Goal: Task Accomplishment & Management: Complete application form

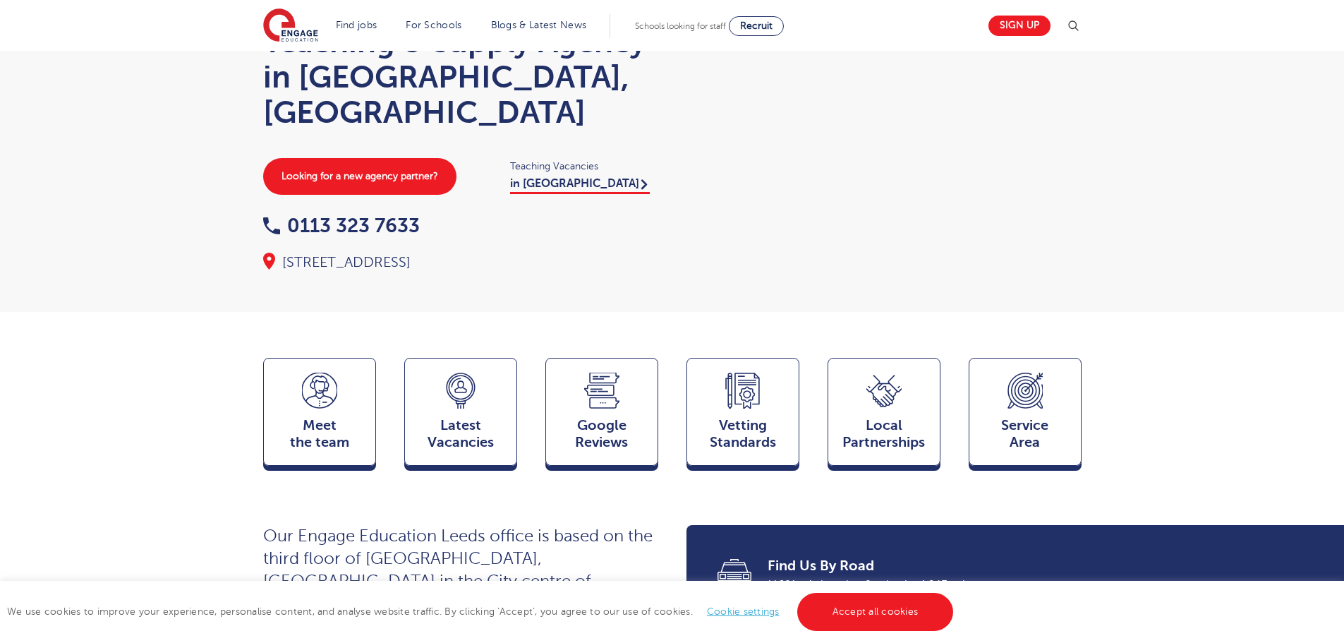
scroll to position [112, 0]
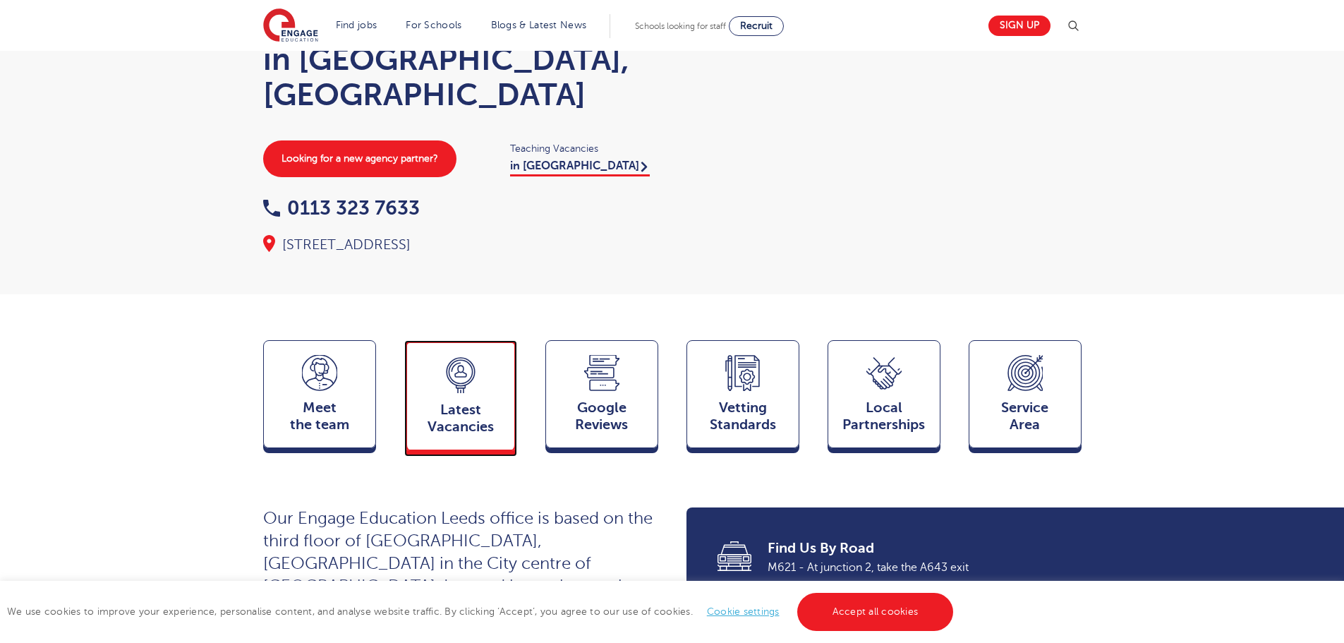
click at [456, 357] on icon at bounding box center [460, 375] width 35 height 36
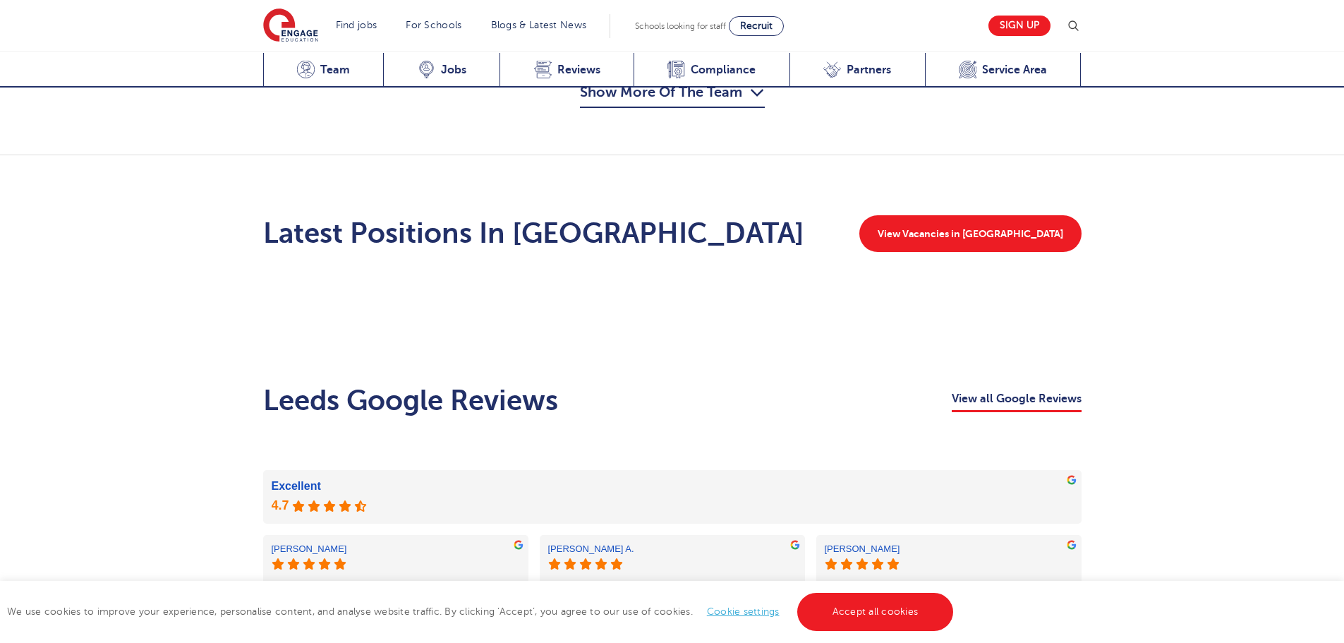
scroll to position [1721, 0]
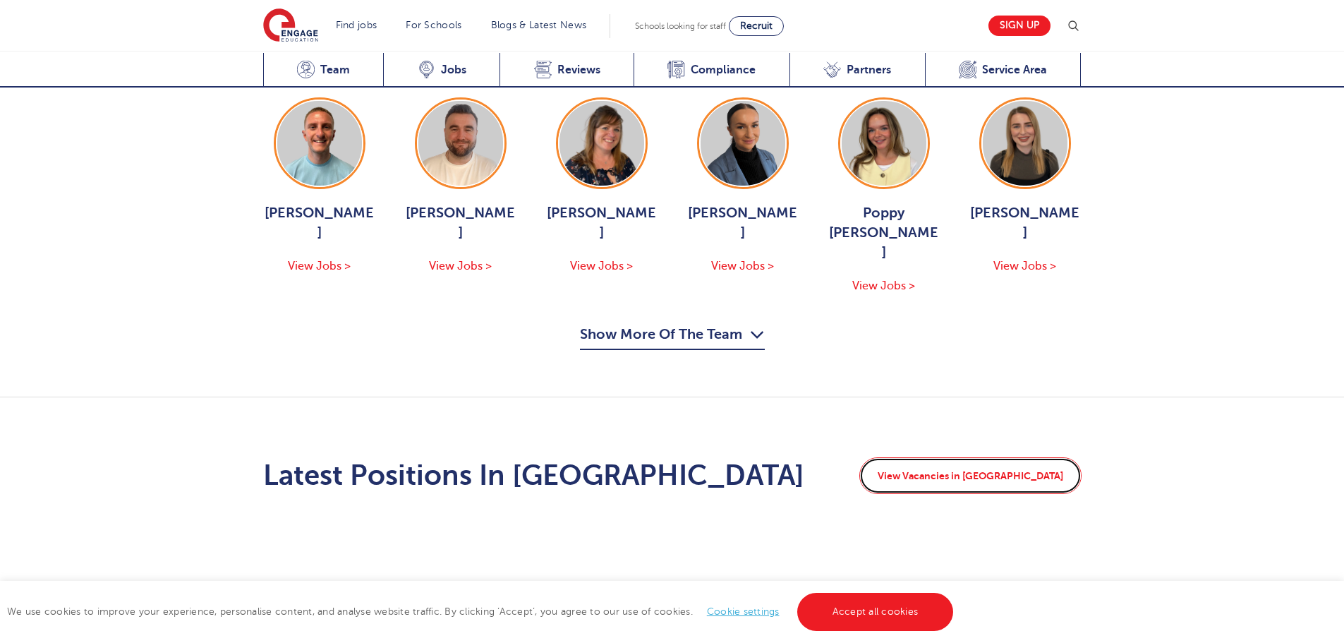
click at [1014, 457] on link "View Vacancies in Leeds" at bounding box center [970, 475] width 222 height 37
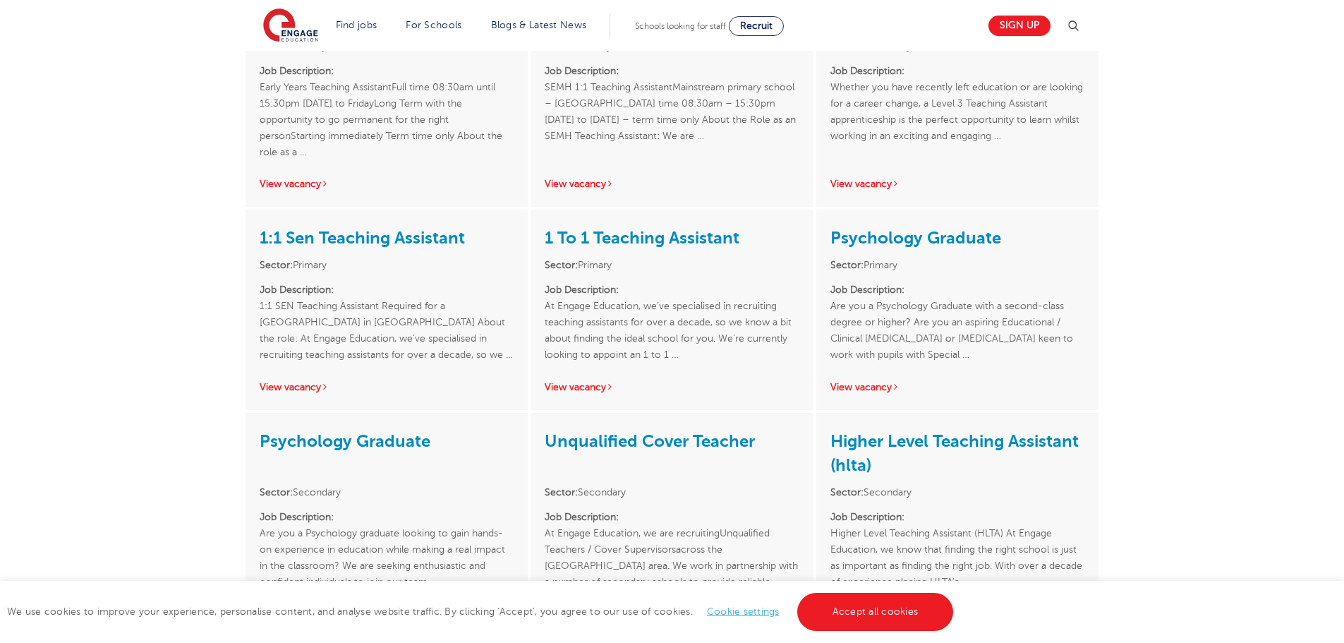
scroll to position [2275, 0]
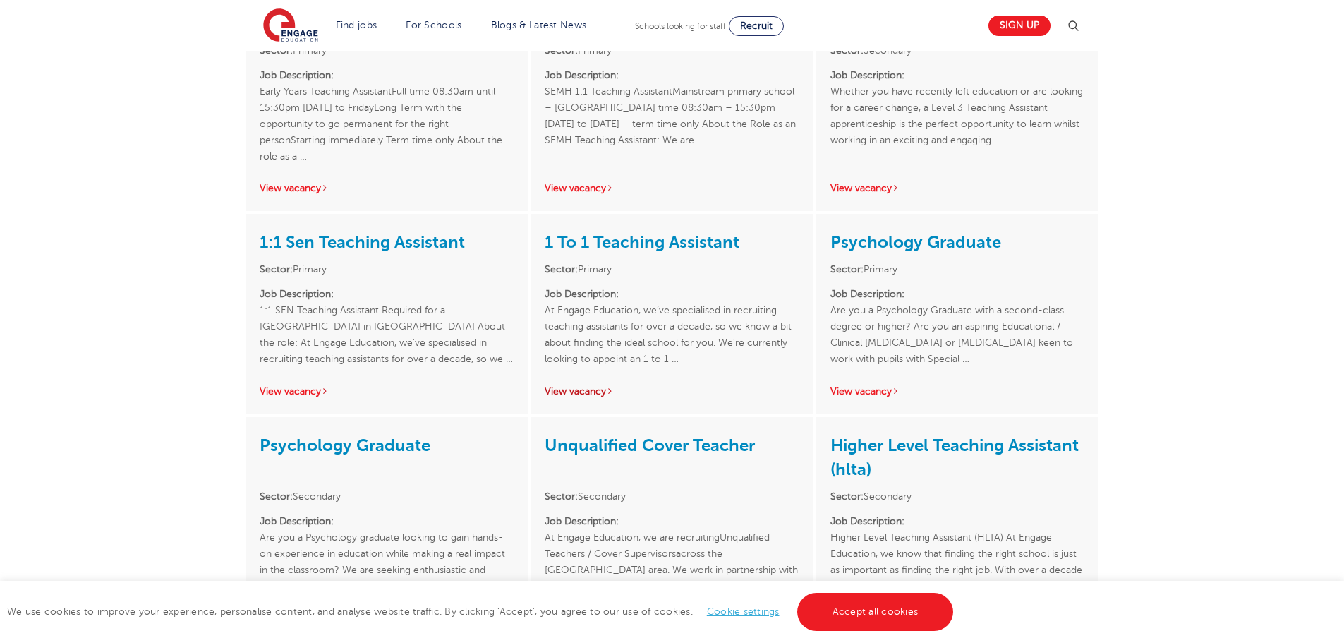
click at [574, 386] on link "View vacancy" at bounding box center [579, 391] width 69 height 11
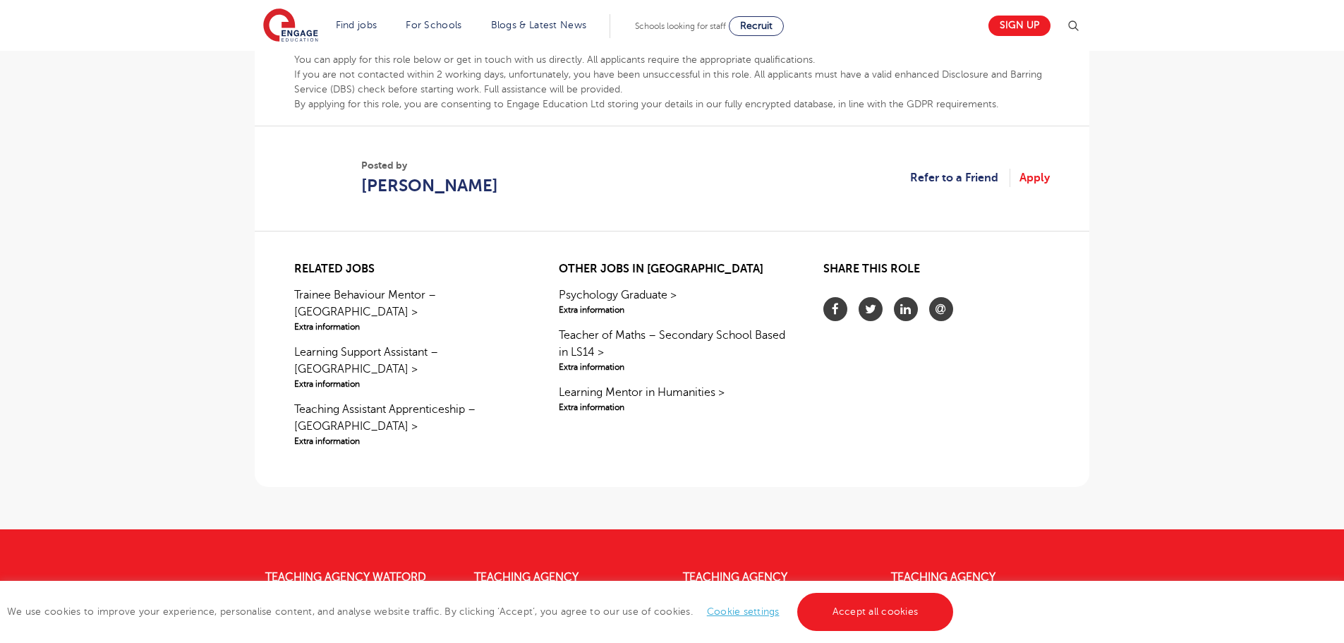
scroll to position [816, 0]
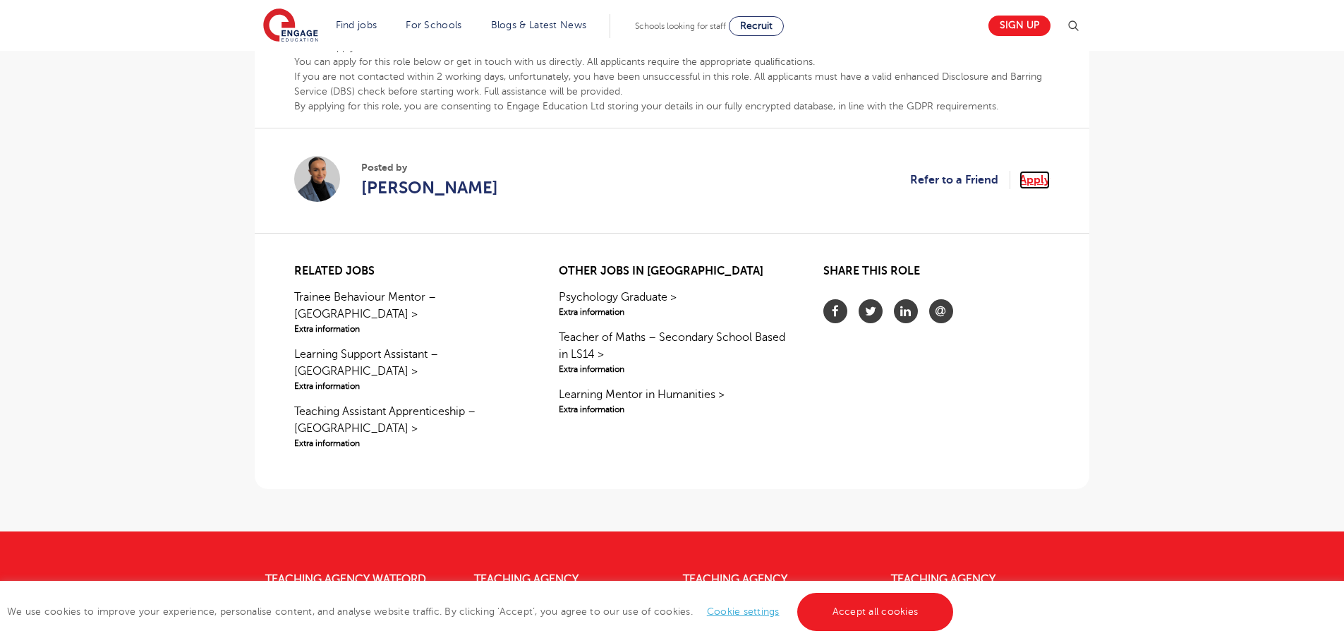
click at [1039, 183] on link "Apply" at bounding box center [1034, 180] width 30 height 18
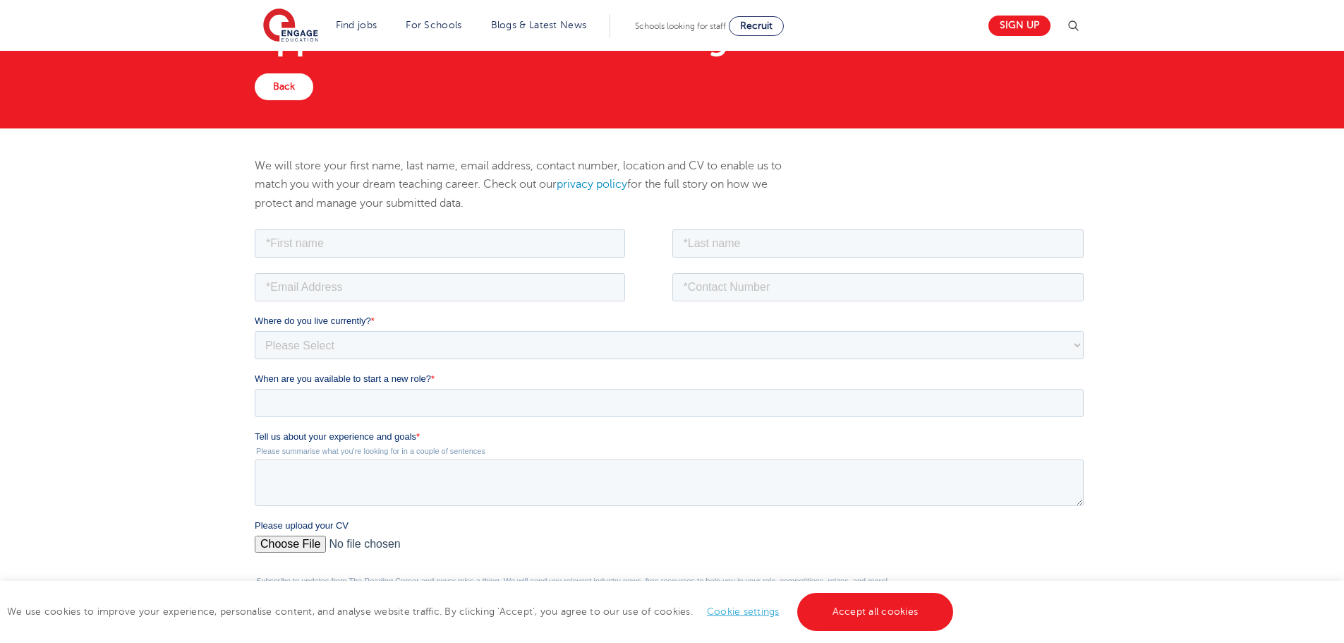
scroll to position [60, 0]
